Goal: Transaction & Acquisition: Purchase product/service

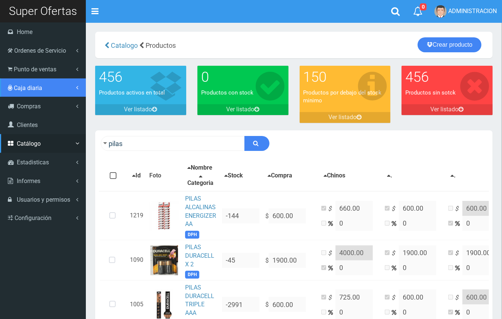
click at [11, 78] on link "Caja diaria" at bounding box center [43, 87] width 86 height 19
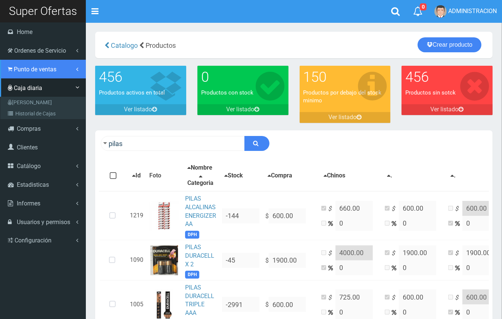
click at [27, 68] on span "Punto de ventas" at bounding box center [35, 69] width 43 height 7
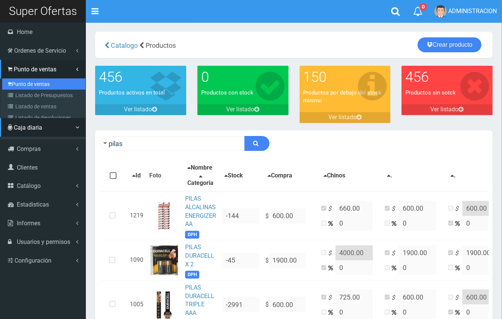
click at [29, 84] on link "Punto de ventas" at bounding box center [43, 83] width 83 height 11
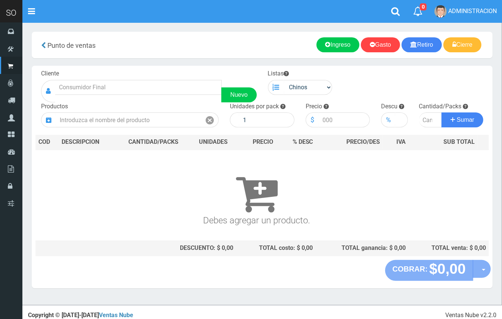
drag, startPoint x: 142, startPoint y: 97, endPoint x: 125, endPoint y: 72, distance: 30.1
click at [140, 96] on div "Nuevo" at bounding box center [149, 91] width 216 height 22
click at [131, 84] on input "text" at bounding box center [138, 87] width 167 height 15
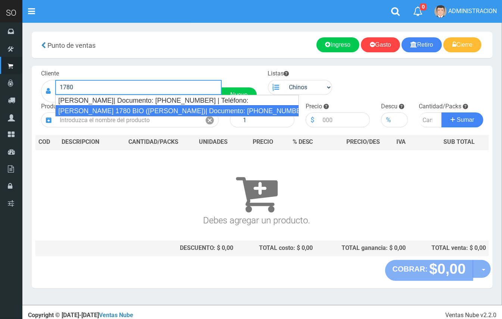
drag, startPoint x: 123, startPoint y: 110, endPoint x: 291, endPoint y: 111, distance: 168.4
click at [125, 110] on div "MATEO GELVES 1780 BIO (ESCOBAR)| Documento: 1234564863 | Teléfono:" at bounding box center [177, 110] width 244 height 11
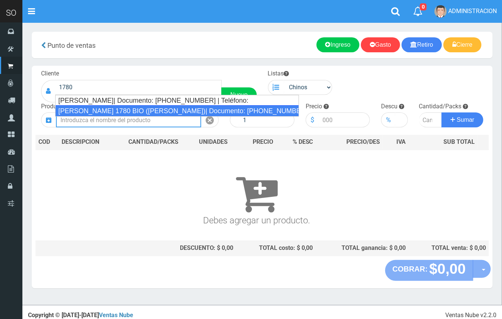
type input "MATEO GELVES 1780 BIO (ESCOBAR)| Documento: 1234564863 | Teléfono:"
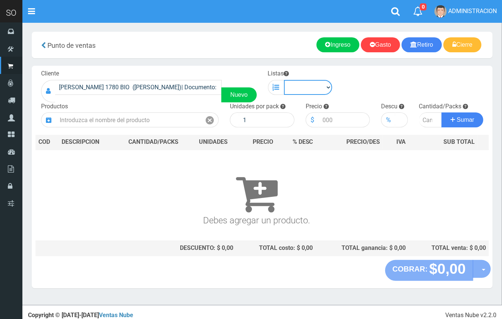
click at [308, 84] on select "Chinos . ." at bounding box center [308, 87] width 49 height 15
select select "1"
click at [284, 80] on select "Chinos . ." at bounding box center [308, 87] width 49 height 15
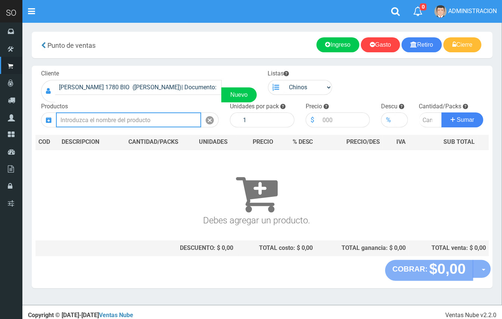
drag, startPoint x: 184, startPoint y: 125, endPoint x: 112, endPoint y: 30, distance: 119.3
click at [183, 125] on input "text" at bounding box center [128, 119] width 145 height 15
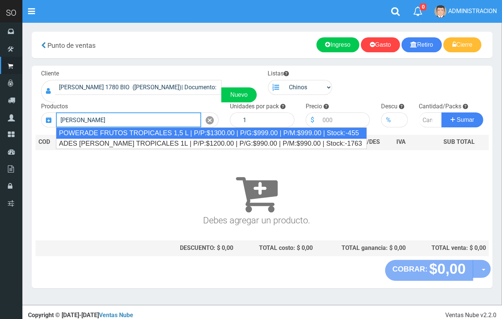
click at [169, 130] on div "POWERADE FRUTOS TROPICALES 1,5 L | P/P:$1300.00 | P/G:$999.00 | P/M:$999.00 | S…" at bounding box center [211, 132] width 311 height 11
type input "POWERADE FRUTOS TROPICALES 1,5 L | P/P:$1300.00 | P/G:$999.00 | P/M:$999.00 | S…"
type input "4"
type input "1300.00"
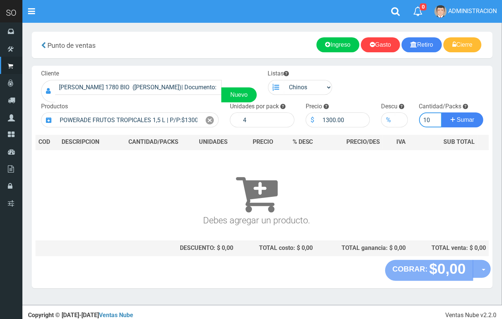
type input "10"
click at [442, 112] on button "Sumar" at bounding box center [463, 119] width 42 height 15
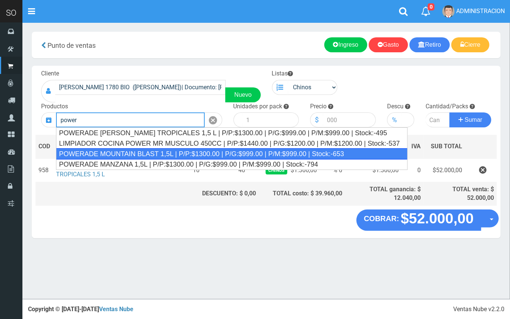
click at [169, 155] on div "POWERADE MOUNTAIN BLAST 1,5L | P/P:$1300.00 | P/G:$999.00 | P/M:$999.00 | Stock…" at bounding box center [231, 153] width 351 height 11
type input "POWERADE MOUNTAIN BLAST 1,5L | P/P:$1300.00 | P/G:$999.00 | P/M:$999.00 | Stock…"
type input "4"
type input "1300.00"
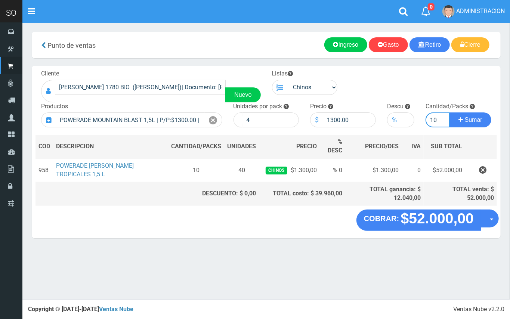
type input "10"
click at [449, 112] on button "Sumar" at bounding box center [470, 119] width 42 height 15
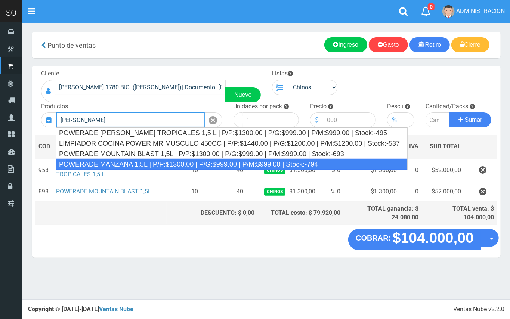
click at [141, 168] on div "POWERADE MANZANA 1,5L | P/P:$1300.00 | P/G:$999.00 | P/M:$999.00 | Stock:-794" at bounding box center [231, 164] width 351 height 11
type input "POWERADE MANZANA 1,5L | P/P:$1300.00 | P/G:$999.00 | P/M:$999.00 | Stock:-794"
type input "4"
type input "1300.00"
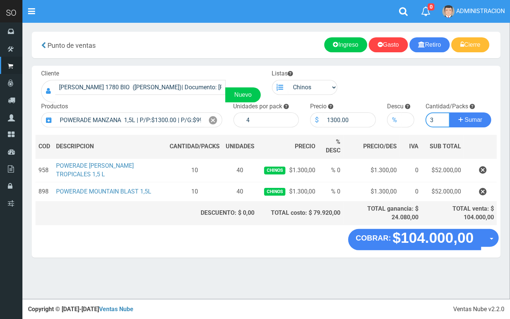
type input "3"
click at [449, 112] on button "Sumar" at bounding box center [470, 119] width 42 height 15
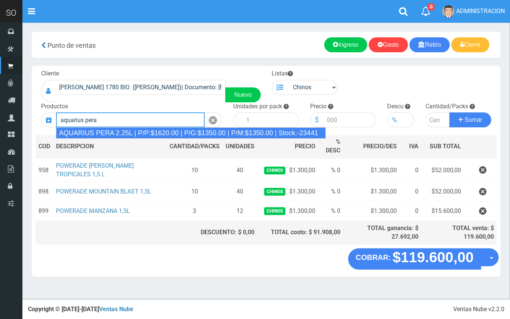
click at [157, 136] on div "AQUARIUS PERA 2.25L | P/P:$1620.00 | P/G:$1350.00 | P/M:$1350.00 | Stock:-23441" at bounding box center [191, 132] width 270 height 11
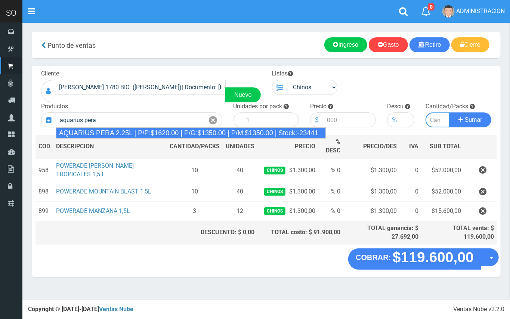
type input "AQUARIUS PERA 2.25L | P/P:$1620.00 | P/G:$1350.00 | P/M:$1350.00 | Stock:-23441"
type input "6"
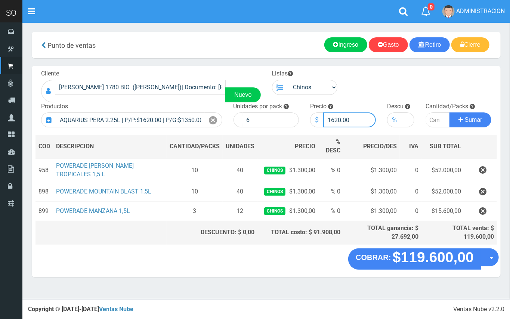
click at [339, 118] on input "1620.00" at bounding box center [349, 119] width 53 height 15
type input "1550.00"
click at [429, 117] on input "number" at bounding box center [437, 119] width 24 height 15
type input "10"
click at [449, 112] on button "Sumar" at bounding box center [470, 119] width 42 height 15
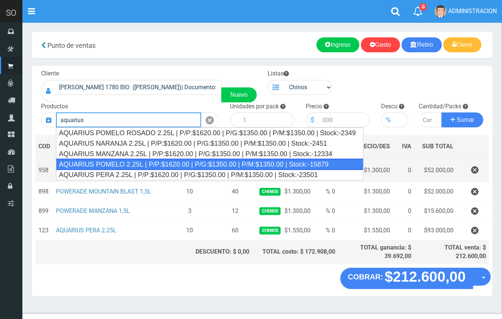
drag, startPoint x: 199, startPoint y: 163, endPoint x: 208, endPoint y: 161, distance: 8.7
click at [202, 163] on div "AQUARIUS POMELO 2.25L | P/P:$1620.00 | P/G:$1350.00 | P/M:$1350.00 | Stock:-158…" at bounding box center [210, 164] width 308 height 11
type input "AQUARIUS POMELO 2.25L | P/P:$1620.00 | P/G:$1350.00 | P/M:$1350.00 | Stock:-158…"
type input "6"
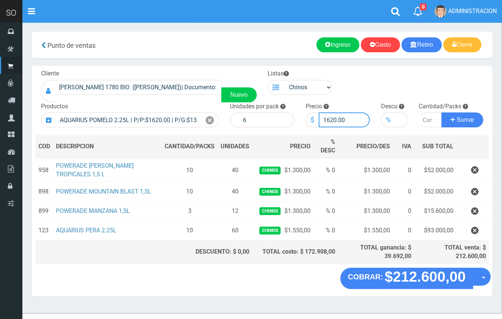
drag, startPoint x: 335, startPoint y: 117, endPoint x: 332, endPoint y: 121, distance: 5.3
click at [332, 121] on input "1620.00" at bounding box center [345, 119] width 52 height 15
type input "16550.00"
click at [423, 118] on input "number" at bounding box center [430, 119] width 23 height 15
type input "20"
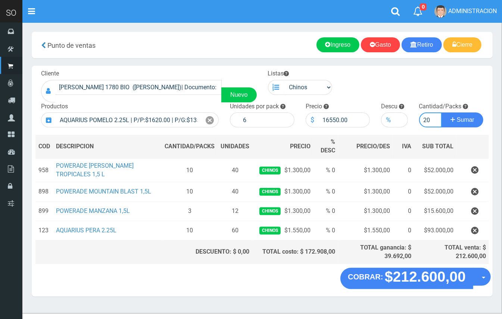
click at [442, 112] on button "Sumar" at bounding box center [463, 119] width 42 height 15
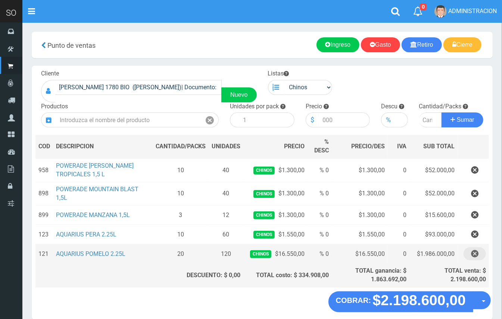
click at [471, 251] on icon "button" at bounding box center [474, 253] width 7 height 13
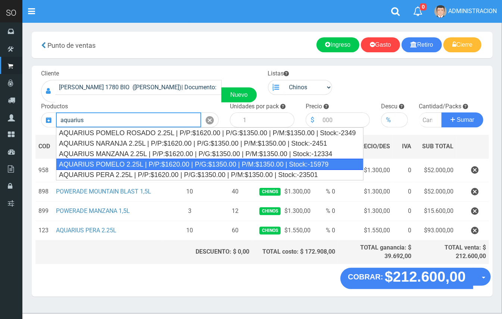
drag, startPoint x: 161, startPoint y: 162, endPoint x: 184, endPoint y: 153, distance: 25.5
click at [161, 162] on div "AQUARIUS POMELO 2.25L | P/P:$1620.00 | P/G:$1350.00 | P/M:$1350.00 | Stock:-159…" at bounding box center [210, 164] width 308 height 11
type input "AQUARIUS POMELO 2.25L | P/P:$1620.00 | P/G:$1350.00 | P/M:$1350.00 | Stock:-159…"
type input "6"
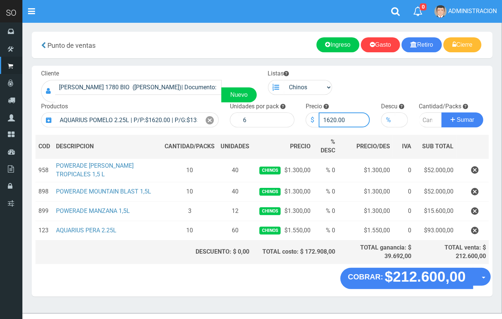
click at [330, 118] on input "1620.00" at bounding box center [345, 119] width 52 height 15
click at [333, 116] on input "1620.00" at bounding box center [345, 119] width 52 height 15
type input "1550.00"
drag, startPoint x: 428, startPoint y: 118, endPoint x: 425, endPoint y: 124, distance: 6.9
click at [431, 120] on input "number" at bounding box center [430, 119] width 23 height 15
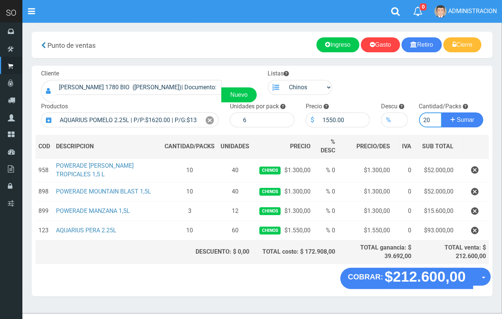
type input "20"
click at [442, 112] on button "Sumar" at bounding box center [463, 119] width 42 height 15
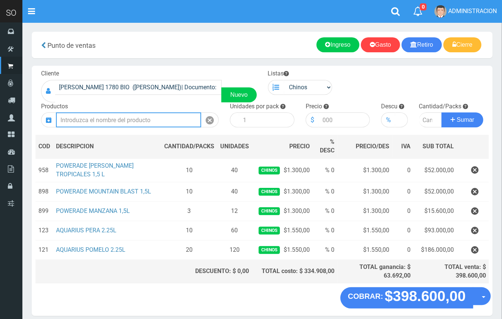
type input "z"
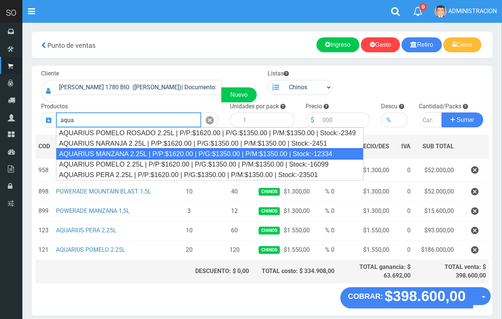
click at [269, 152] on div "AQUARIUS MANZANA 2.25L | P/P:$1620.00 | P/G:$1350.00 | P/M:$1350.00 | Stock:-12…" at bounding box center [210, 153] width 308 height 11
type input "AQUARIUS MANZANA 2.25L | P/P:$1620.00 | P/G:$1350.00 | P/M:$1350.00 | Stock:-12…"
type input "6"
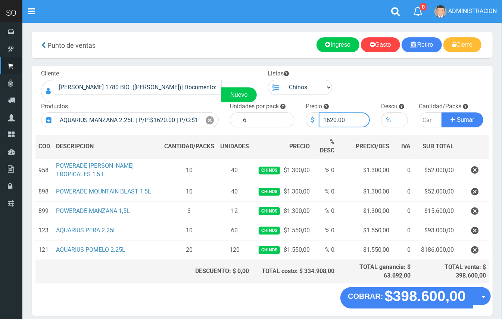
drag, startPoint x: 336, startPoint y: 117, endPoint x: 328, endPoint y: 116, distance: 8.6
click at [328, 116] on input "1620.00" at bounding box center [345, 119] width 52 height 15
type input "1550.00"
click at [428, 121] on input "number" at bounding box center [430, 119] width 23 height 15
type input "10"
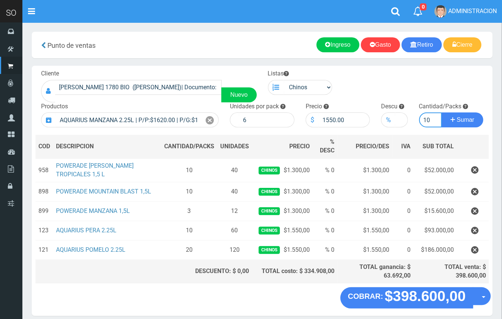
click at [442, 112] on button "Sumar" at bounding box center [463, 119] width 42 height 15
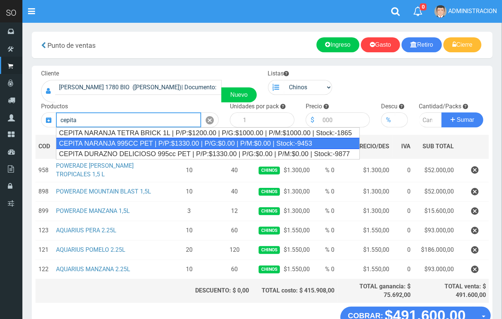
click at [214, 143] on div "CEPITA NARANJA 995CC PET | P/P:$1330.00 | P/G:$0.00 | P/M:$0.00 | Stock:-9453" at bounding box center [208, 143] width 304 height 11
type input "CEPITA NARANJA 995CC PET | P/P:$1330.00 | P/G:$0.00 | P/M:$0.00 | Stock:-9453"
type input "6"
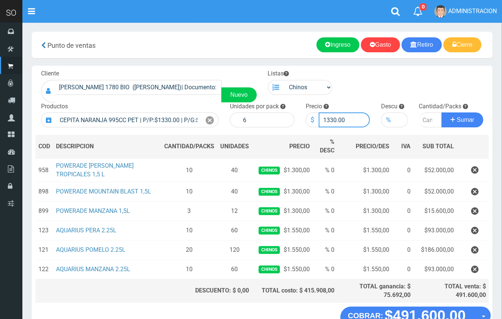
drag, startPoint x: 336, startPoint y: 118, endPoint x: 328, endPoint y: 116, distance: 8.3
click at [328, 116] on input "1330.00" at bounding box center [345, 119] width 52 height 15
type input "1264.00"
click at [426, 121] on input "number" at bounding box center [430, 119] width 23 height 15
type input "10"
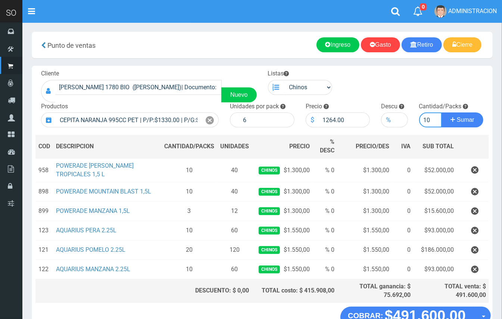
click at [442, 112] on button "Sumar" at bounding box center [463, 119] width 42 height 15
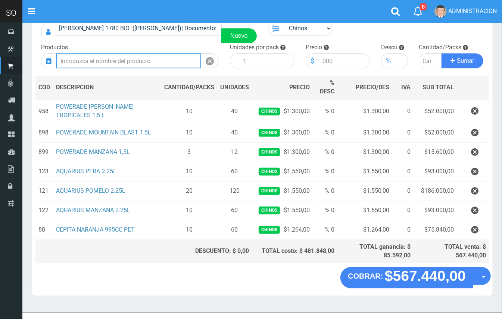
scroll to position [74, 0]
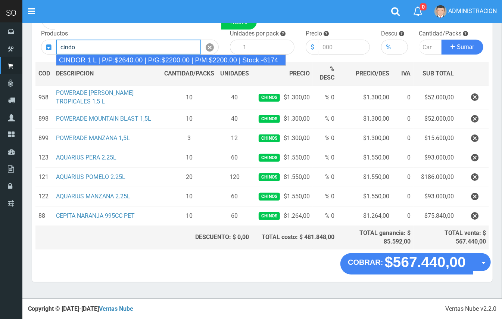
click at [187, 65] on li "CINDOR 1 L | P/P:$2640.00 | P/G:$2200.00 | P/M:$2200.00 | Stock:-6174" at bounding box center [170, 60] width 229 height 11
type input "CINDOR 1 L | P/P:$2640.00 | P/G:$2200.00 | P/M:$2200.00 | Stock:-6174"
type input "12"
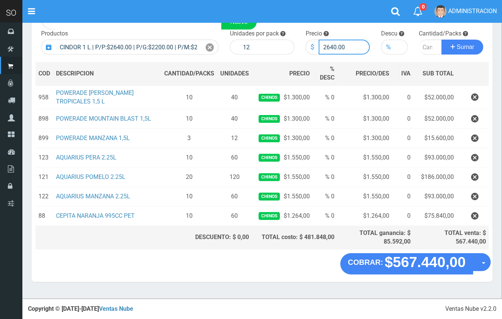
click at [333, 45] on input "2640.00" at bounding box center [345, 47] width 52 height 15
click at [334, 44] on input "264420.00" at bounding box center [345, 47] width 52 height 15
type input "2420.00"
click at [429, 45] on input "number" at bounding box center [430, 47] width 23 height 15
type input "5"
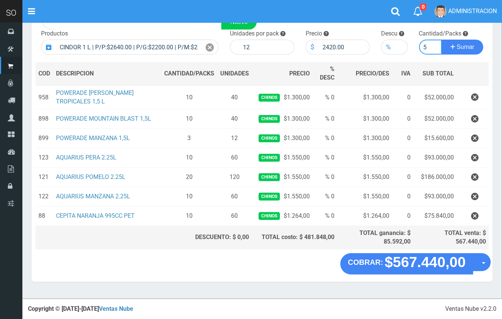
click at [442, 40] on button "Sumar" at bounding box center [463, 47] width 42 height 15
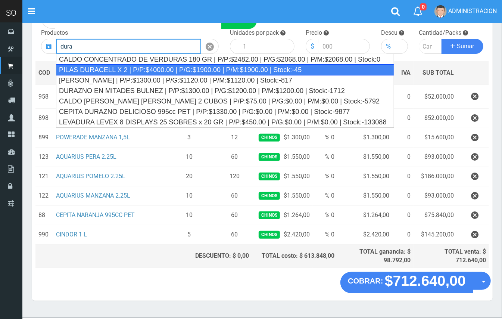
click at [170, 72] on div "PILAS DURACELL X 2 | P/P:$4000.00 | P/G:$1900.00 | P/M:$1900.00 | Stock:-45" at bounding box center [225, 69] width 338 height 11
type input "PILAS DURACELL X 2 | P/P:$4000.00 | P/G:$1900.00 | P/M:$1900.00 | Stock:-45"
type input "2"
type input "4000.00"
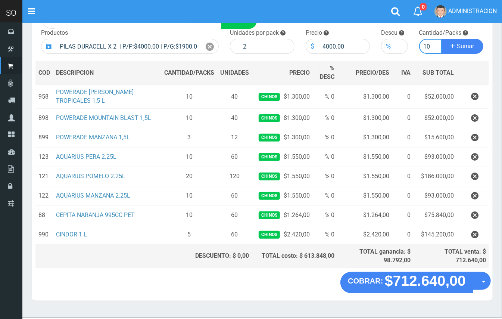
type input "10"
click at [442, 39] on button "Sumar" at bounding box center [463, 46] width 42 height 15
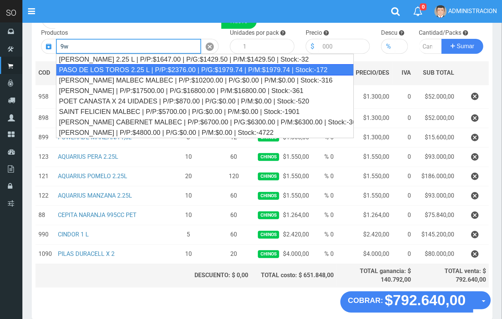
type input "9"
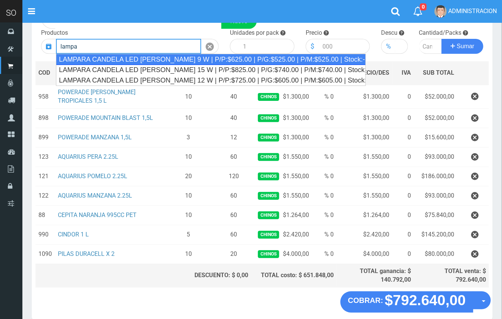
click at [168, 59] on div "LAMPARA CANDELA LED LUZ FRIA 9 W | P/P:$625.00 | P/G:$525.00 | P/M:$525.00 | St…" at bounding box center [211, 59] width 310 height 11
type input "LAMPARA CANDELA LED LUZ FRIA 9 W | P/P:$625.00 | P/G:$525.00 | P/M:$525.00 | St…"
type input "50"
type input "625.00"
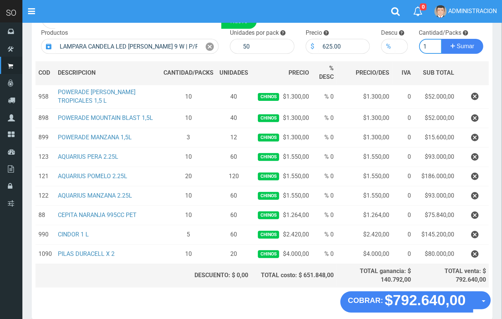
type input "1"
click at [442, 39] on button "Sumar" at bounding box center [463, 46] width 42 height 15
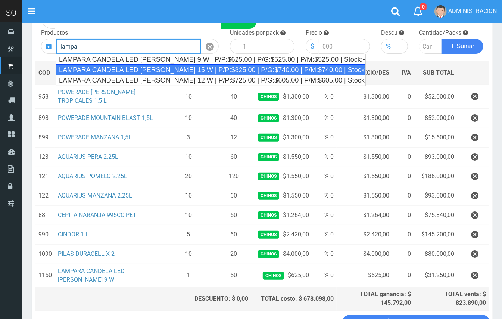
click at [258, 68] on div "LAMPARA CANDELA LED LUZ FRIA 15 W | P/P:$825.00 | P/G:$740.00 | P/M:$740.00 | S…" at bounding box center [211, 69] width 310 height 11
type input "LAMPARA CANDELA LED LUZ FRIA 15 W | P/P:$825.00 | P/G:$740.00 | P/M:$740.00 | S…"
type input "50"
type input "825.00"
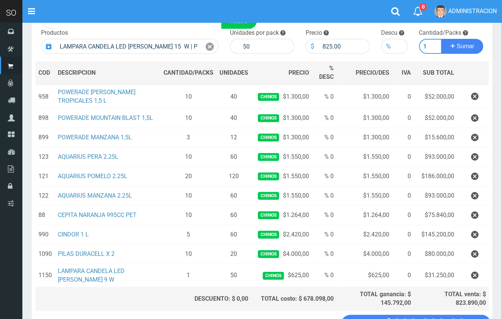
type input "1"
click at [442, 39] on button "Sumar" at bounding box center [463, 46] width 42 height 15
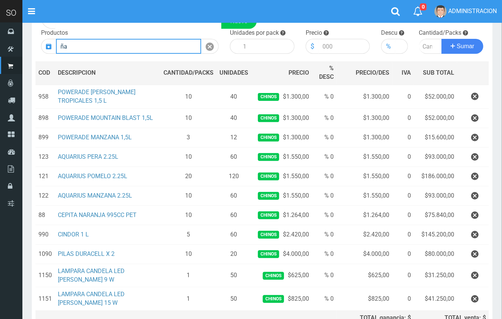
type input "ñ"
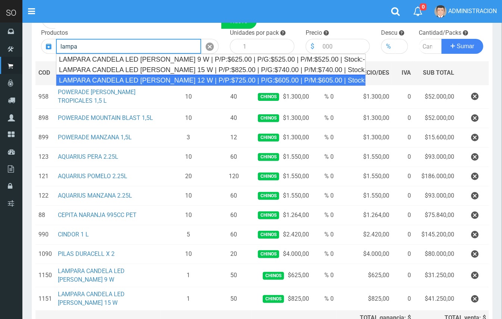
click at [159, 79] on div "LAMPARA CANDELA LED LUZ FRIA 12 W | P/P:$725.00 | P/G:$605.00 | P/M:$605.00 | S…" at bounding box center [211, 80] width 310 height 11
type input "LAMPARA CANDELA LED LUZ FRIA 12 W | P/P:$725.00 | P/G:$605.00 | P/M:$605.00 | S…"
type input "50"
type input "725.00"
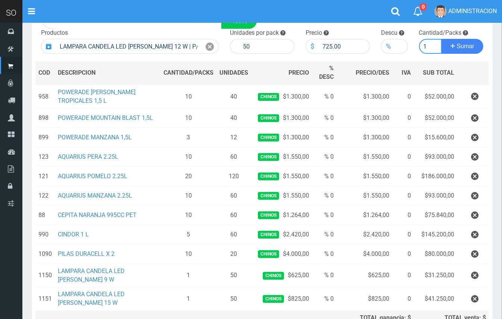
type input "1"
click at [442, 39] on button "Sumar" at bounding box center [463, 46] width 42 height 15
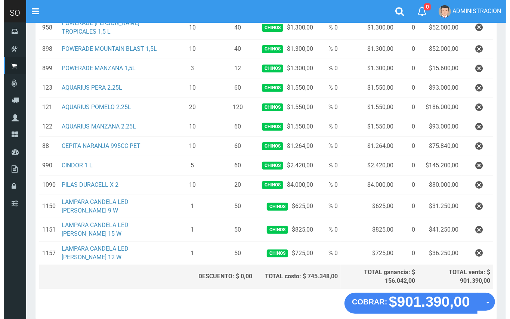
scroll to position [184, 0]
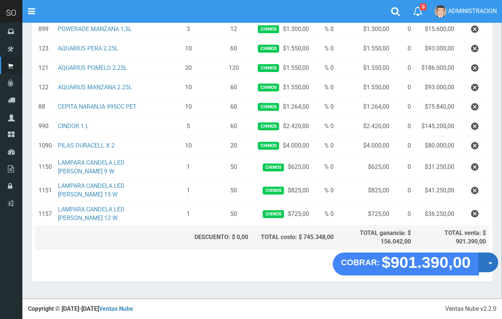
click at [489, 264] on span "button" at bounding box center [491, 263] width 4 height 2
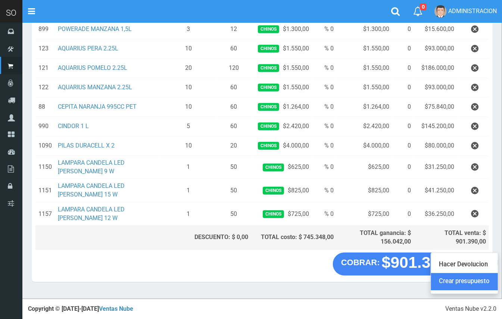
click at [491, 279] on link "Crear presupuesto" at bounding box center [464, 281] width 67 height 17
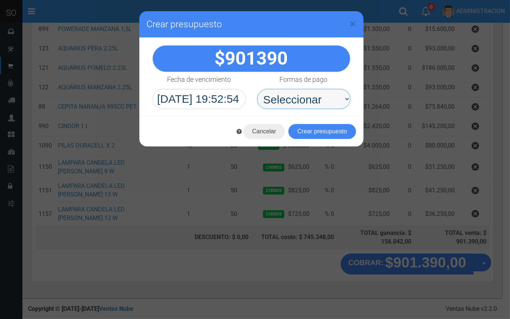
click at [316, 97] on select "Seleccionar Efectivo Tarjeta de Crédito Depósito Débito" at bounding box center [303, 99] width 93 height 20
select select "Efectivo"
click at [257, 89] on select "Seleccionar Efectivo Tarjeta de Crédito Depósito Débito" at bounding box center [303, 99] width 93 height 20
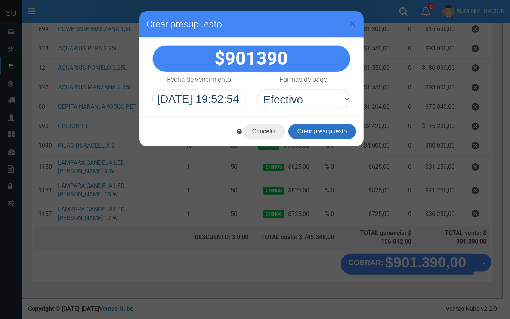
click at [320, 131] on button "Crear presupuesto" at bounding box center [322, 131] width 68 height 15
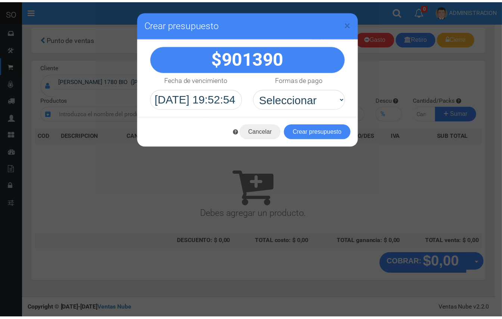
scroll to position [0, 0]
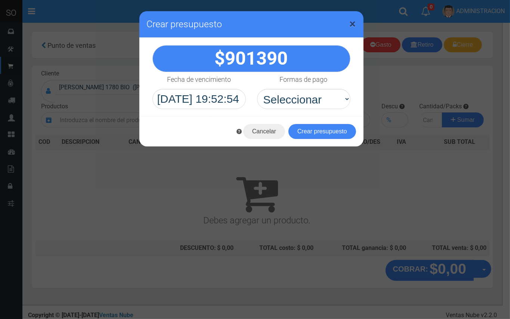
drag, startPoint x: 353, startPoint y: 22, endPoint x: 190, endPoint y: 22, distance: 162.8
click at [351, 22] on span "×" at bounding box center [352, 24] width 6 height 14
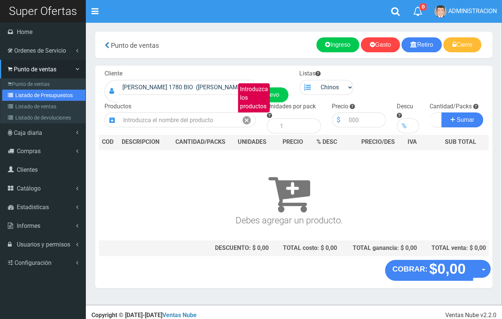
click at [35, 95] on link "Listado de Presupuestos" at bounding box center [43, 95] width 83 height 11
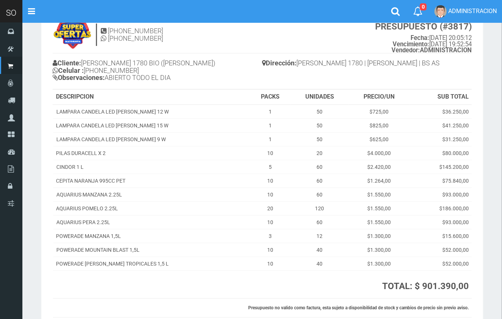
scroll to position [28, 0]
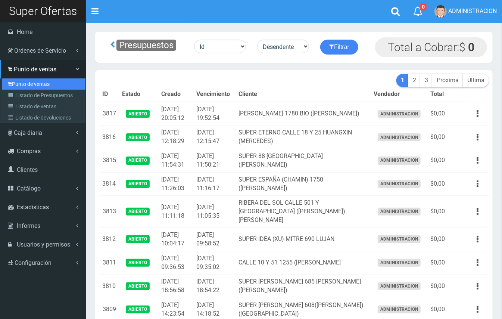
click at [28, 86] on link "Punto de ventas" at bounding box center [43, 83] width 83 height 11
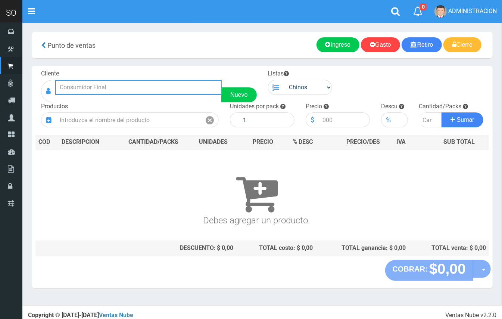
drag, startPoint x: 101, startPoint y: 88, endPoint x: 87, endPoint y: 3, distance: 86.3
click at [101, 85] on input "text" at bounding box center [138, 87] width 167 height 15
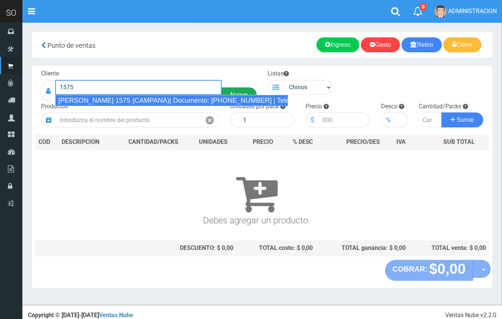
drag, startPoint x: 145, startPoint y: 96, endPoint x: 226, endPoint y: 89, distance: 81.7
click at [145, 96] on div "LUCIANO REYES 1575 (CAMPANA)| Documento: 1542258841 | Teléfono:" at bounding box center [171, 100] width 233 height 11
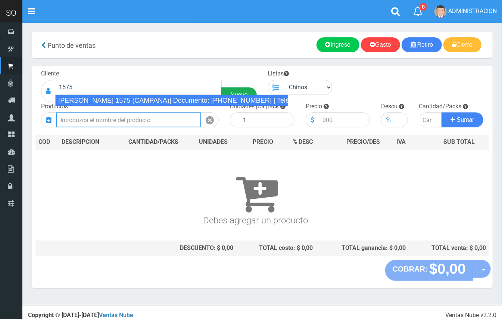
type input "LUCIANO REYES 1575 (CAMPANA)| Documento: 1542258841 | Teléfono:"
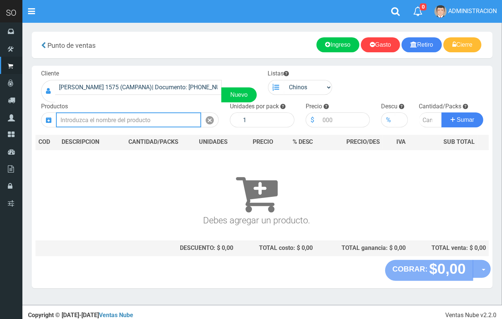
drag, startPoint x: 177, startPoint y: 119, endPoint x: 80, endPoint y: 8, distance: 147.9
click at [175, 119] on input "text" at bounding box center [128, 119] width 145 height 15
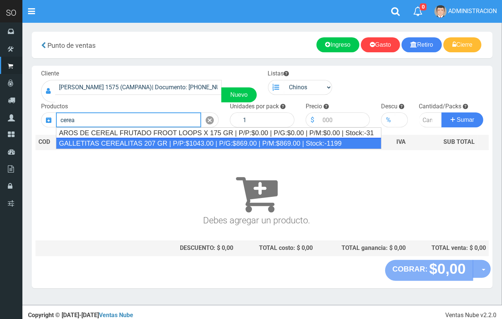
click at [142, 143] on div "GALLETITAS CEREALITAS 207 GR | P/P:$1043.00 | P/G:$869.00 | P/M:$869.00 | Stock…" at bounding box center [219, 143] width 326 height 11
type input "GALLETITAS CEREALITAS 207 GR | P/P:$1043.00 | P/G:$869.00 | P/M:$869.00 | Stock…"
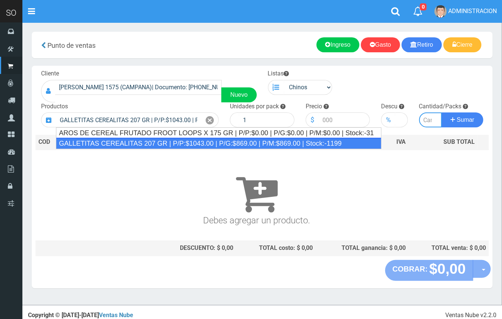
type input "45"
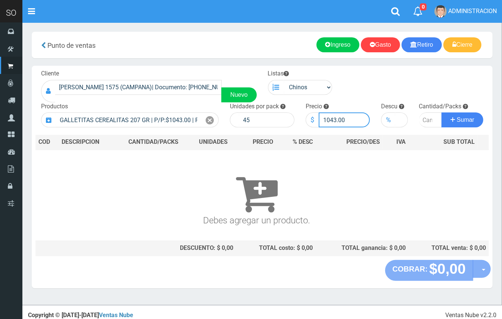
drag, startPoint x: 335, startPoint y: 118, endPoint x: 322, endPoint y: 127, distance: 16.0
click at [322, 126] on input "1043.00" at bounding box center [345, 119] width 52 height 15
type input "999.00"
click at [423, 120] on input "number" at bounding box center [430, 119] width 23 height 15
type input "5"
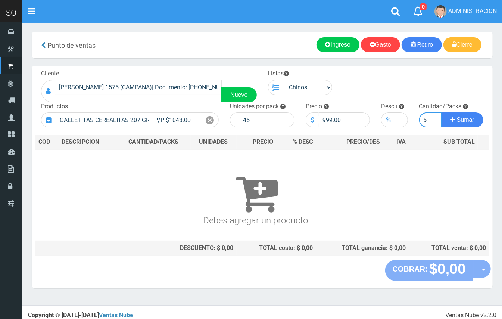
click at [442, 112] on button "Sumar" at bounding box center [463, 119] width 42 height 15
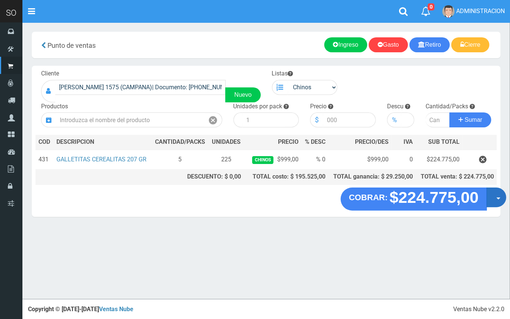
click at [494, 201] on button "Opciones" at bounding box center [496, 197] width 20 height 20
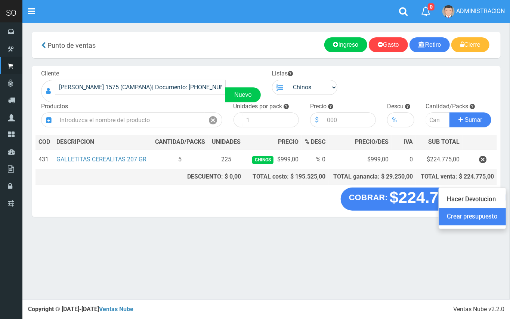
click at [491, 220] on link "Crear presupuesto" at bounding box center [472, 216] width 67 height 17
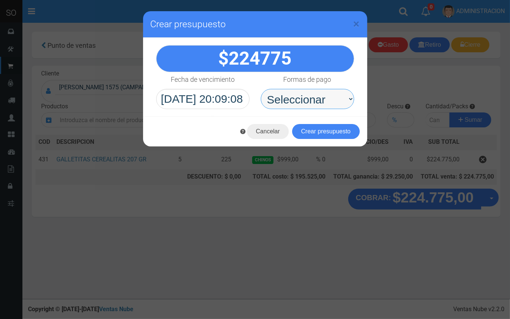
drag, startPoint x: 317, startPoint y: 99, endPoint x: 314, endPoint y: 106, distance: 7.8
click at [317, 99] on select "Seleccionar Efectivo Tarjeta de Crédito Depósito Débito" at bounding box center [307, 99] width 93 height 20
select select "Efectivo"
click at [261, 89] on select "Seleccionar Efectivo Tarjeta de Crédito Depósito Débito" at bounding box center [307, 99] width 93 height 20
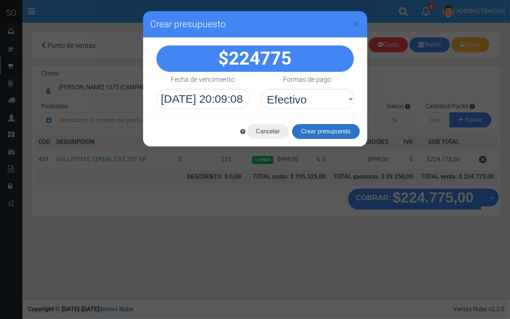
click at [317, 129] on button "Crear presupuesto" at bounding box center [326, 131] width 68 height 15
